Goal: Task Accomplishment & Management: Manage account settings

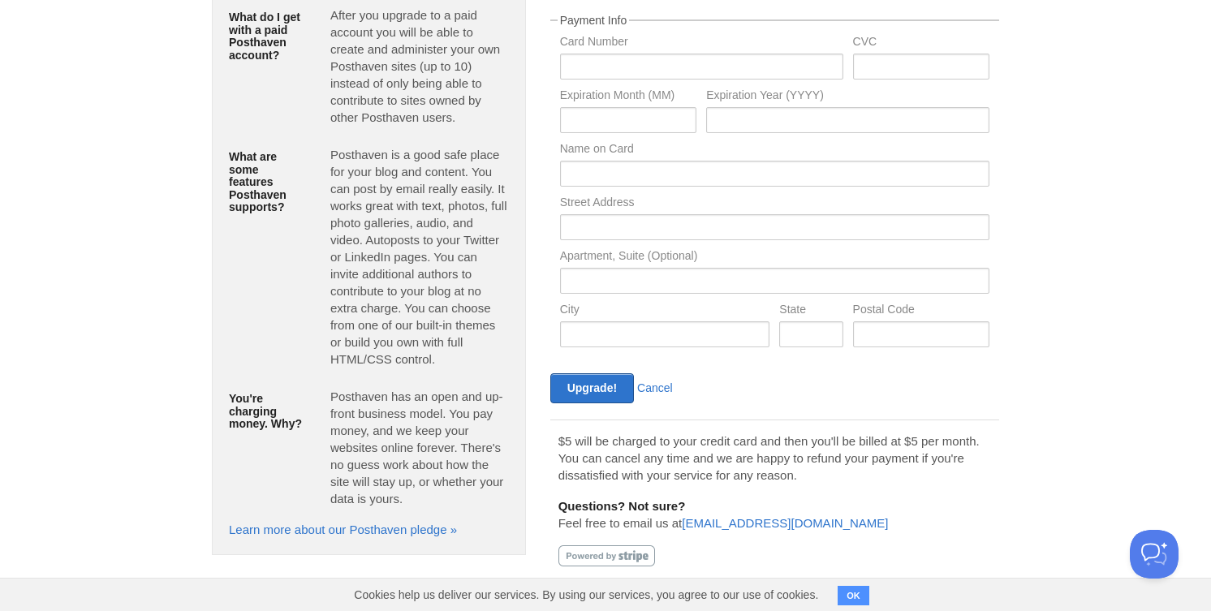
scroll to position [139, 0]
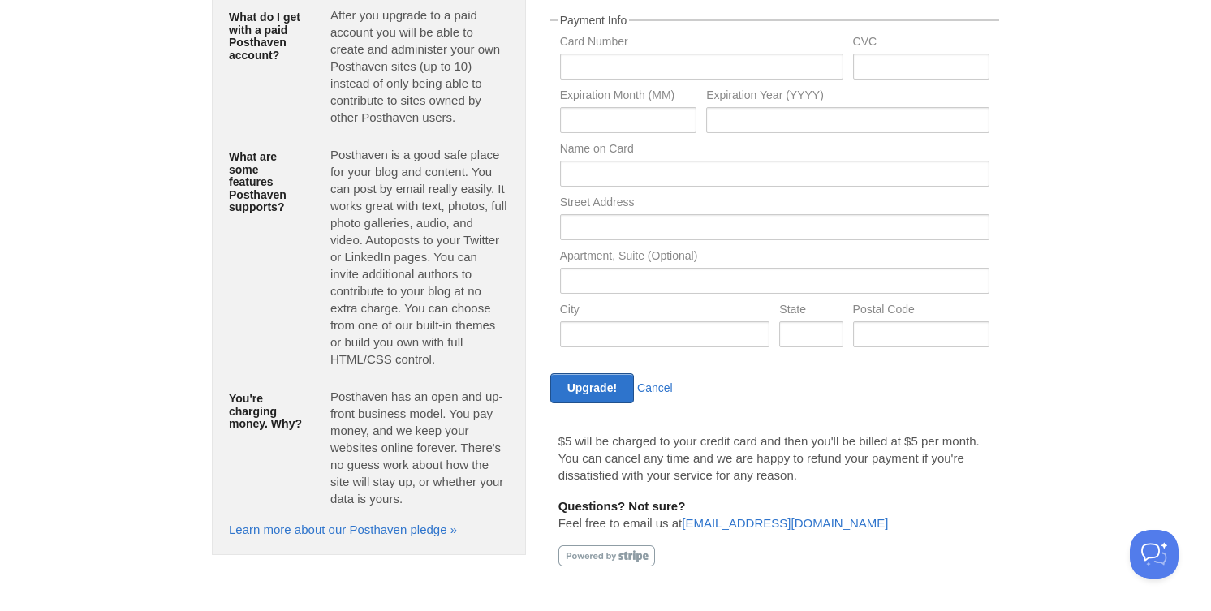
scroll to position [139, 0]
click at [668, 388] on link "Cancel" at bounding box center [655, 388] width 36 height 13
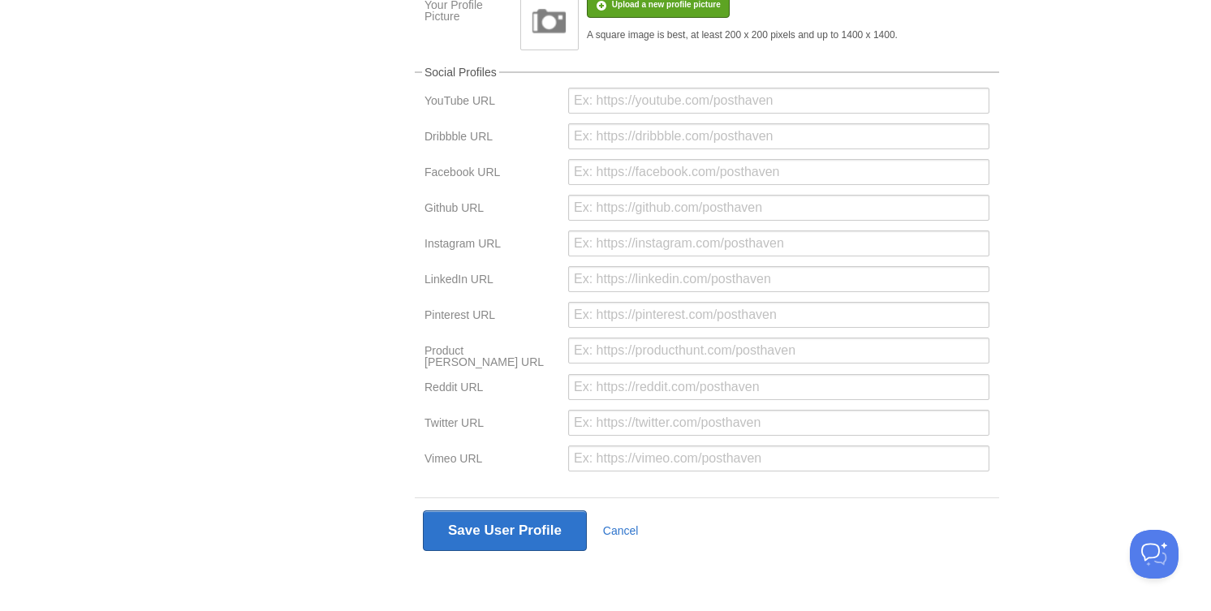
scroll to position [355, 0]
click at [620, 537] on link "Cancel" at bounding box center [621, 532] width 36 height 13
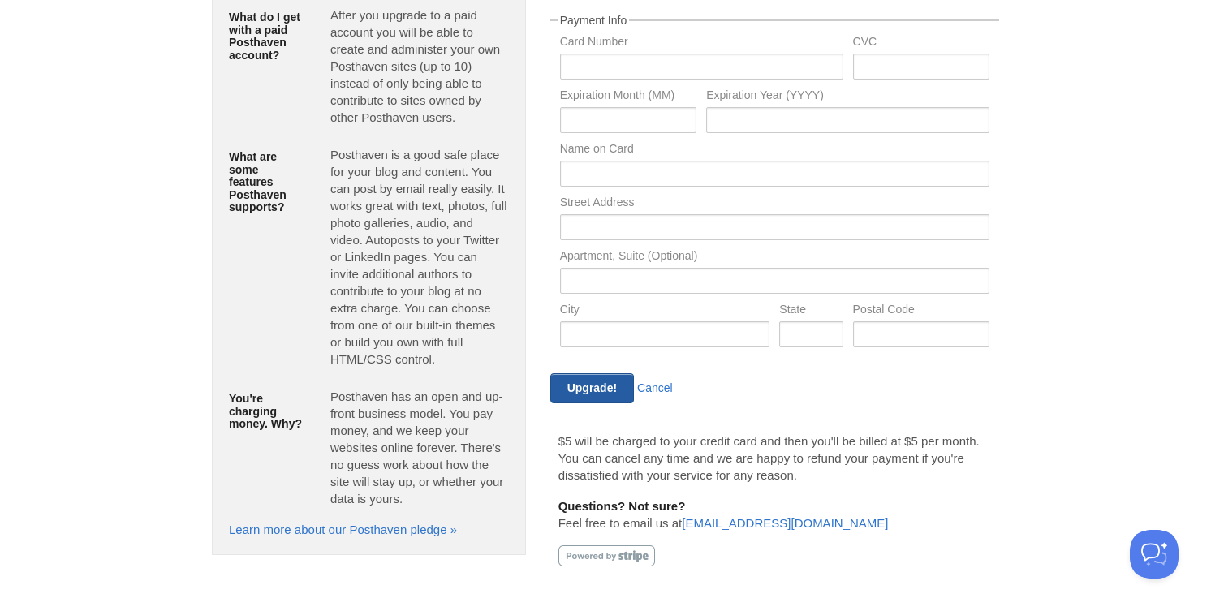
scroll to position [139, 0]
click at [663, 391] on link "Cancel" at bounding box center [655, 388] width 36 height 13
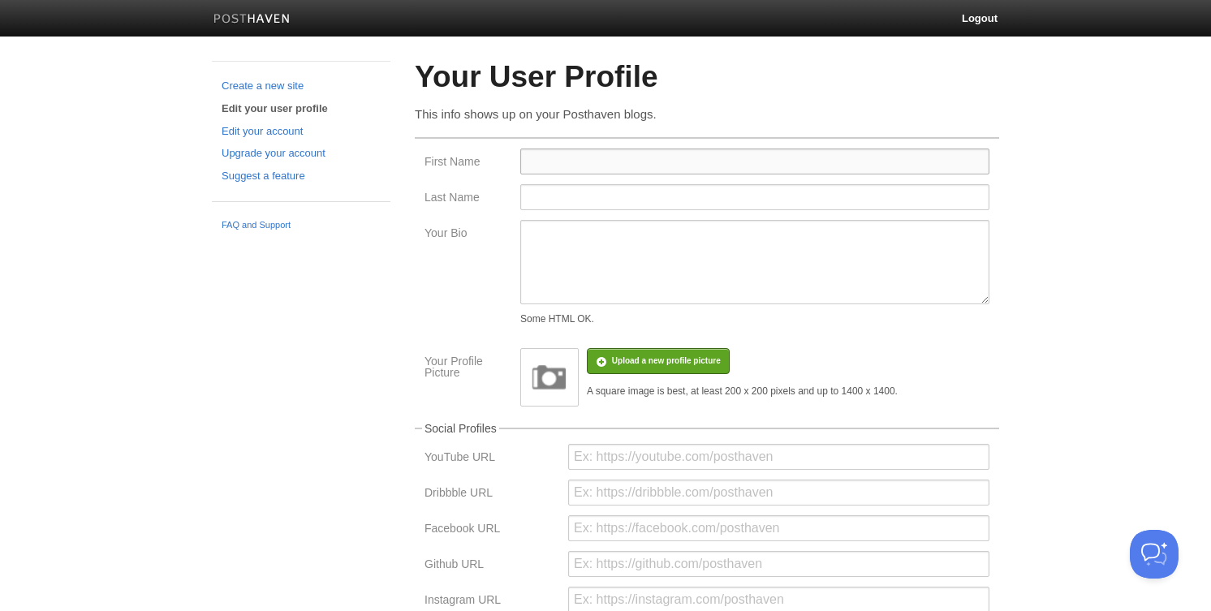
click at [585, 160] on input "First Name" at bounding box center [754, 162] width 469 height 26
type input "Vlad"
click at [550, 263] on textarea "Your Bio" at bounding box center [754, 262] width 469 height 84
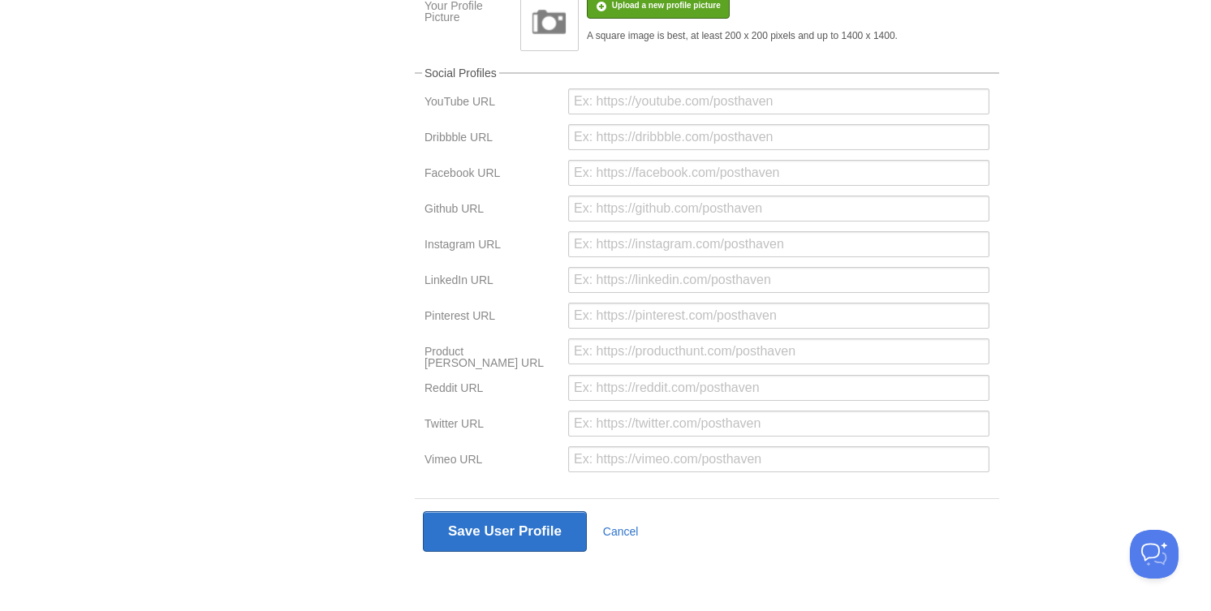
scroll to position [355, 0]
click at [497, 540] on button "Save User Profile" at bounding box center [505, 532] width 164 height 41
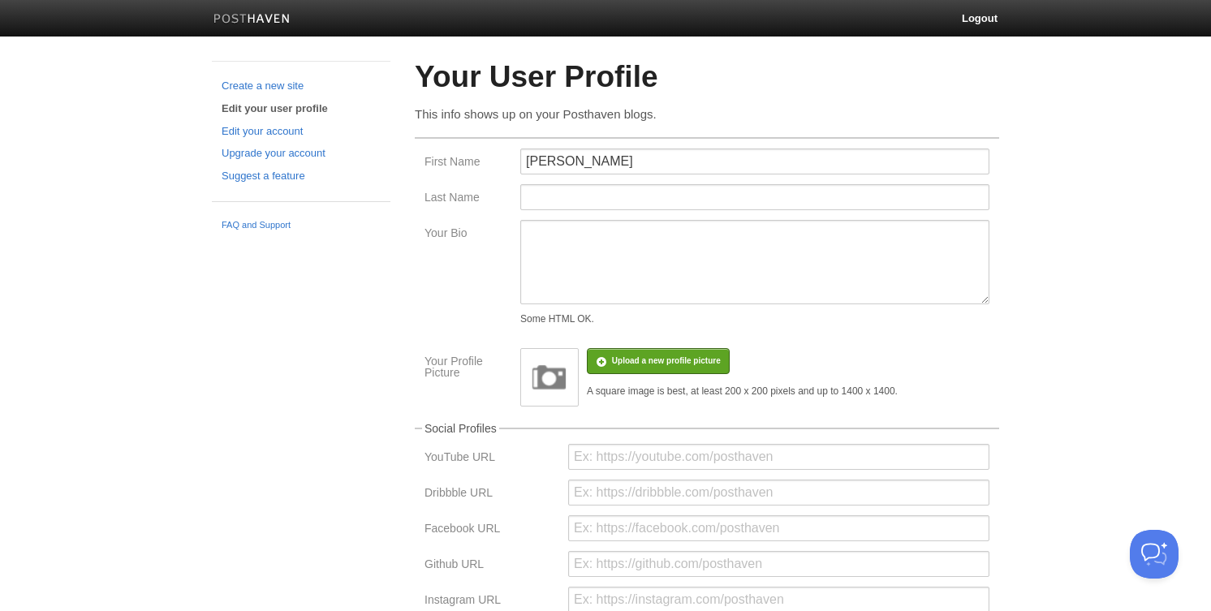
scroll to position [0, 0]
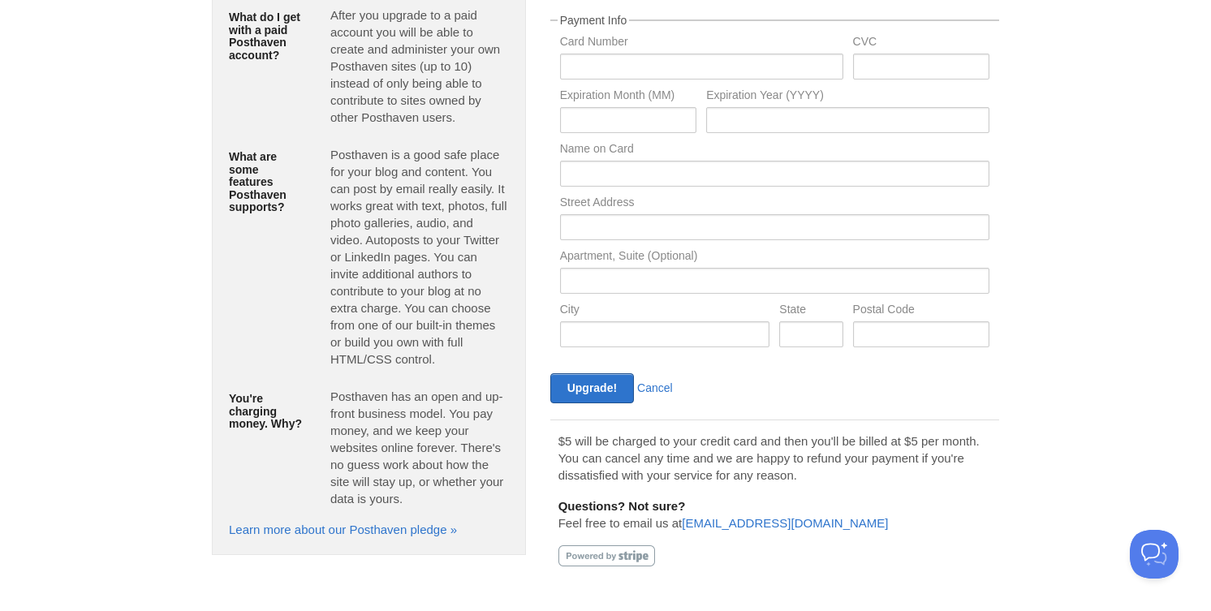
scroll to position [172, 0]
click at [662, 389] on link "Cancel" at bounding box center [655, 388] width 36 height 13
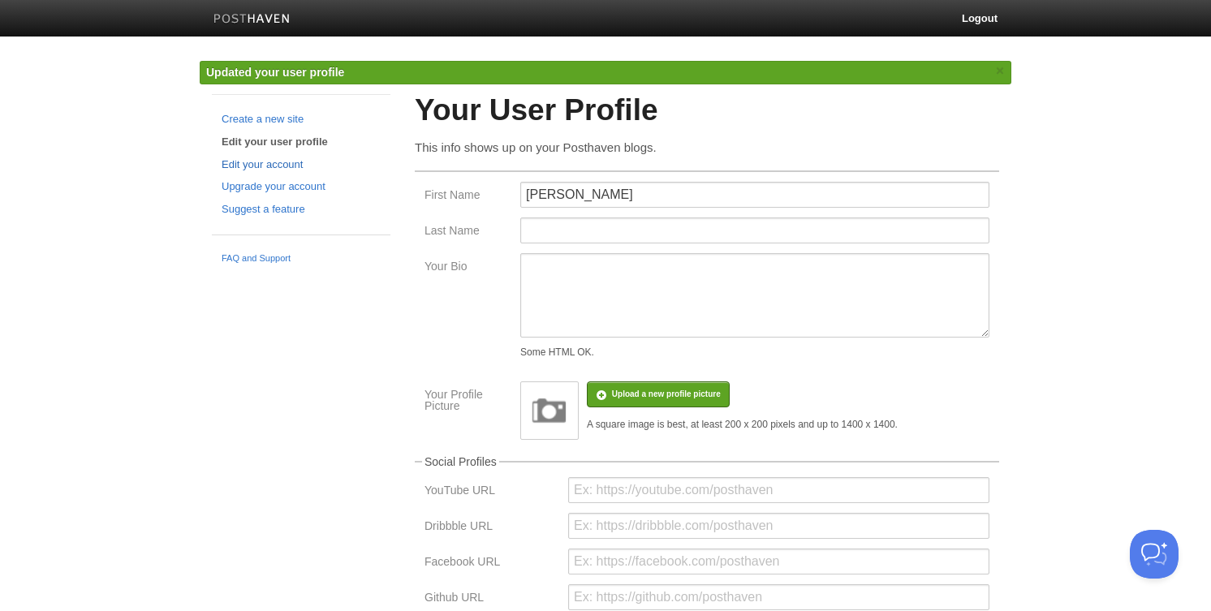
click at [283, 160] on link "Edit your account" at bounding box center [301, 165] width 159 height 17
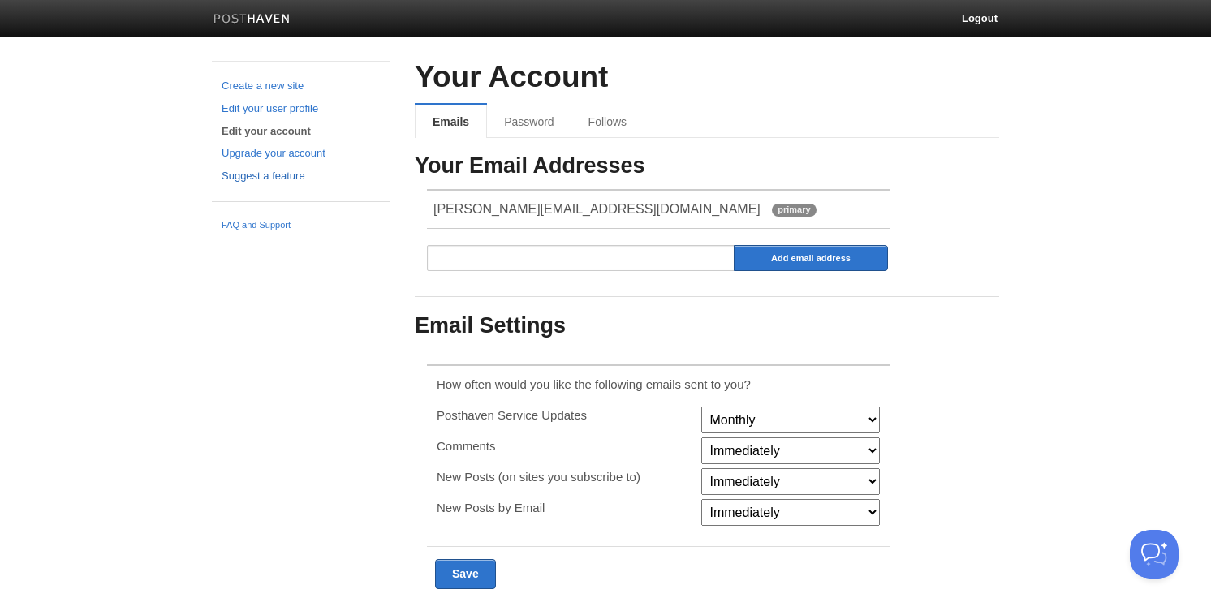
click at [290, 178] on link "Suggest a feature" at bounding box center [301, 176] width 159 height 17
click at [279, 219] on link "FAQ and Support" at bounding box center [301, 225] width 159 height 15
